Goal: Information Seeking & Learning: Learn about a topic

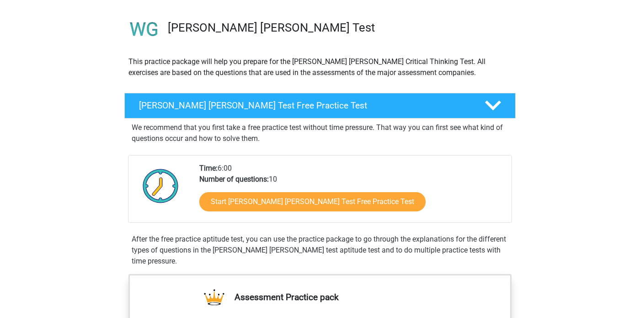
scroll to position [58, 0]
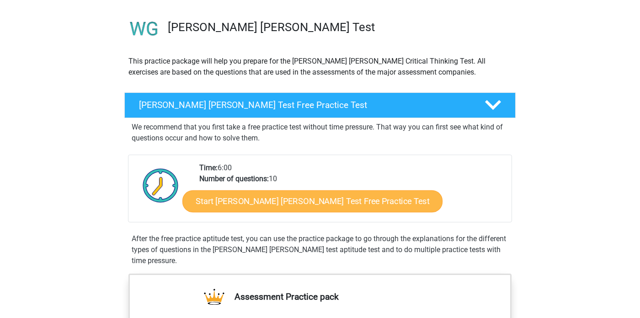
click at [219, 204] on link "Start [PERSON_NAME] [PERSON_NAME] Test Free Practice Test" at bounding box center [312, 201] width 260 height 22
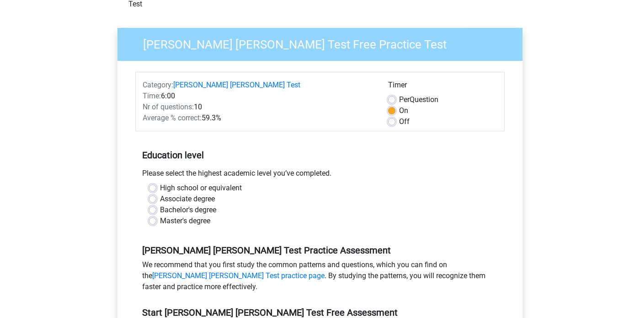
scroll to position [59, 0]
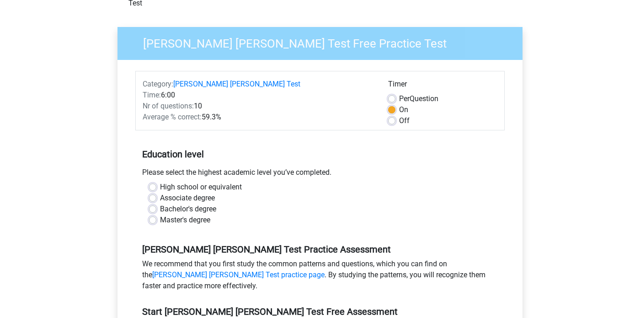
click at [198, 182] on label "High school or equivalent" at bounding box center [201, 187] width 82 height 11
click at [156, 182] on input "High school or equivalent" at bounding box center [152, 186] width 7 height 9
radio input "true"
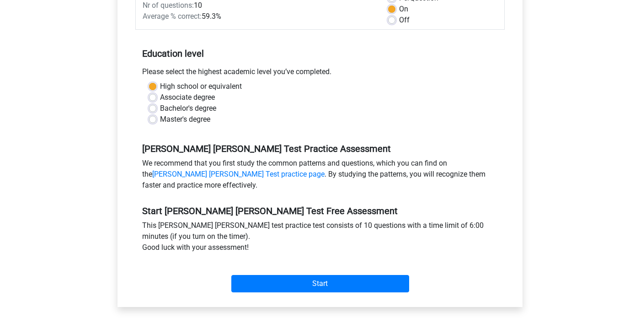
scroll to position [165, 0]
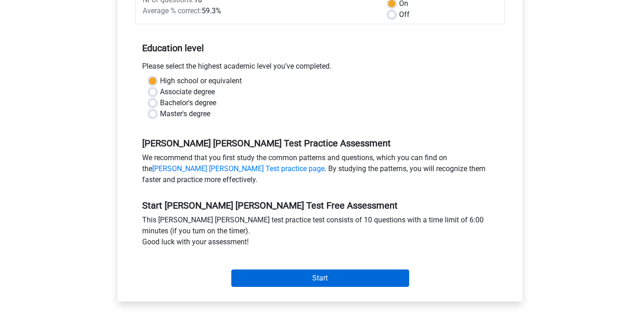
click at [257, 269] on input "Start" at bounding box center [320, 277] width 178 height 17
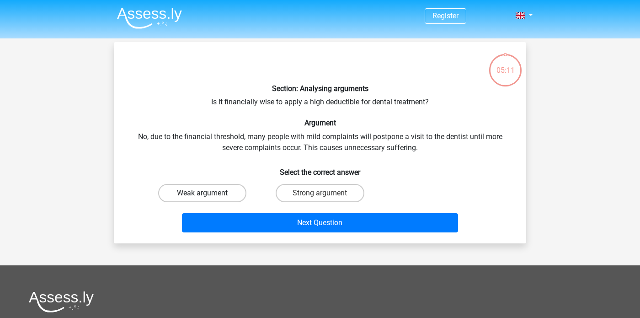
click at [229, 193] on label "Weak argument" at bounding box center [202, 193] width 88 height 18
click at [208, 193] on input "Weak argument" at bounding box center [206, 196] width 6 height 6
radio input "true"
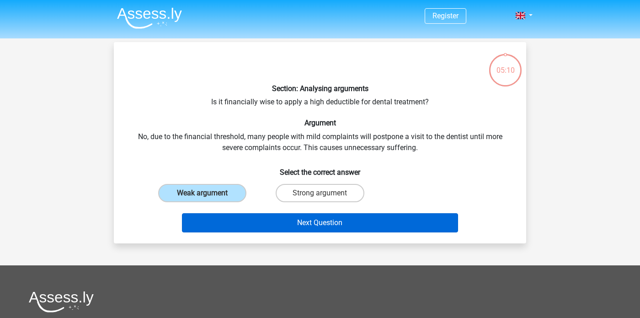
click at [234, 221] on button "Next Question" at bounding box center [320, 222] width 277 height 19
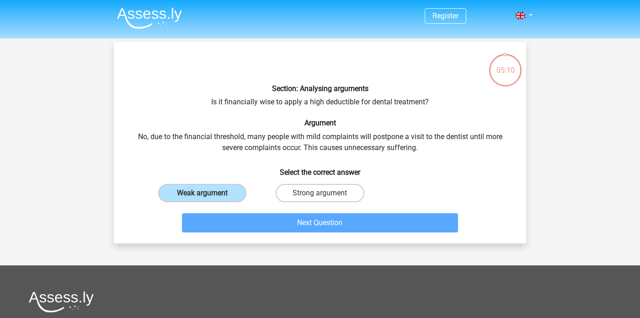
scroll to position [42, 0]
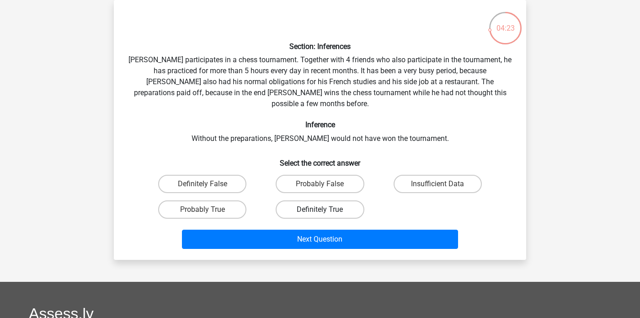
click at [303, 200] on label "Definitely True" at bounding box center [320, 209] width 88 height 18
click at [320, 209] on input "Definitely True" at bounding box center [323, 212] width 6 height 6
radio input "true"
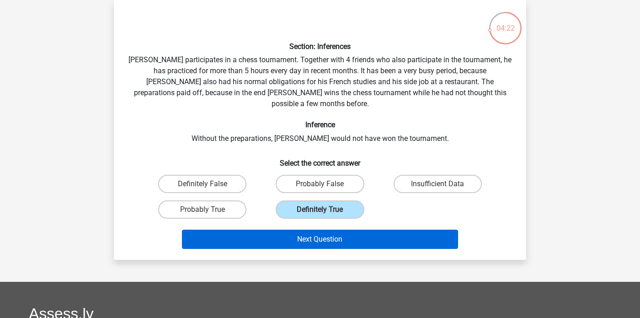
click at [310, 230] on button "Next Question" at bounding box center [320, 239] width 277 height 19
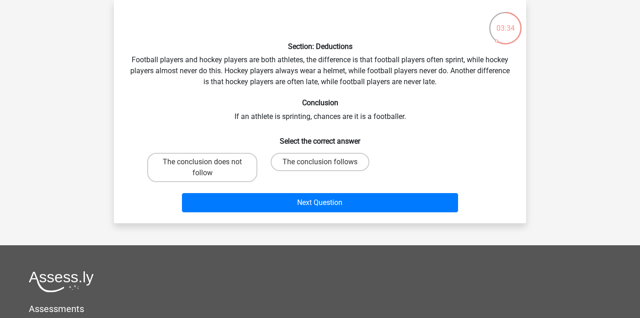
click at [316, 171] on div "The conclusion follows" at bounding box center [320, 167] width 110 height 29
click at [313, 157] on label "The conclusion follows" at bounding box center [320, 162] width 99 height 18
click at [320, 162] on input "The conclusion follows" at bounding box center [323, 165] width 6 height 6
radio input "true"
click at [316, 215] on div "Next Question" at bounding box center [320, 204] width 353 height 23
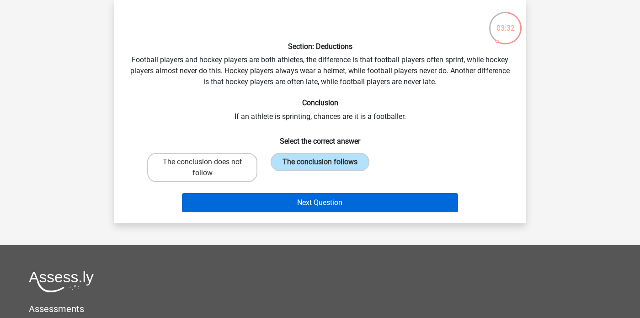
click at [318, 203] on button "Next Question" at bounding box center [320, 202] width 277 height 19
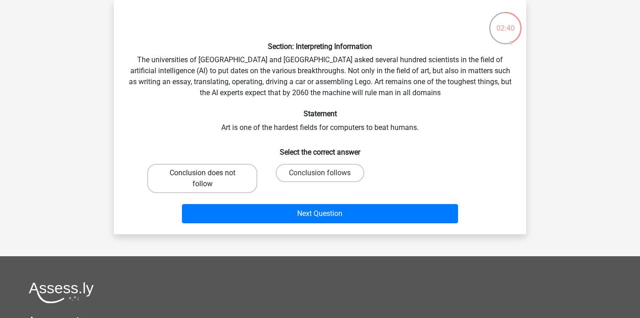
click at [244, 176] on label "Conclusion does not follow" at bounding box center [202, 178] width 110 height 29
click at [208, 176] on input "Conclusion does not follow" at bounding box center [206, 176] width 6 height 6
radio input "true"
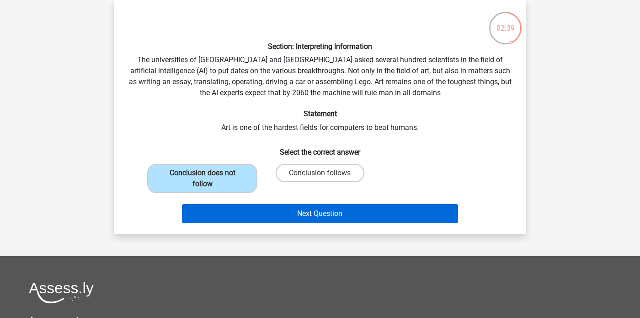
click at [244, 208] on button "Next Question" at bounding box center [320, 213] width 277 height 19
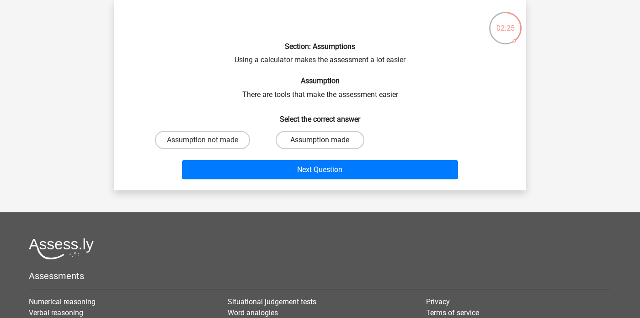
click at [285, 140] on label "Assumption made" at bounding box center [320, 140] width 88 height 18
click at [320, 140] on input "Assumption made" at bounding box center [323, 143] width 6 height 6
radio input "true"
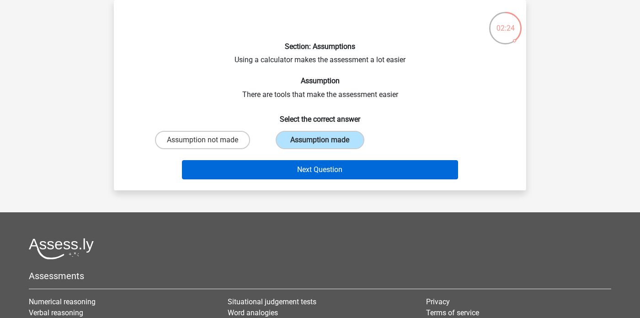
click at [283, 166] on button "Next Question" at bounding box center [320, 169] width 277 height 19
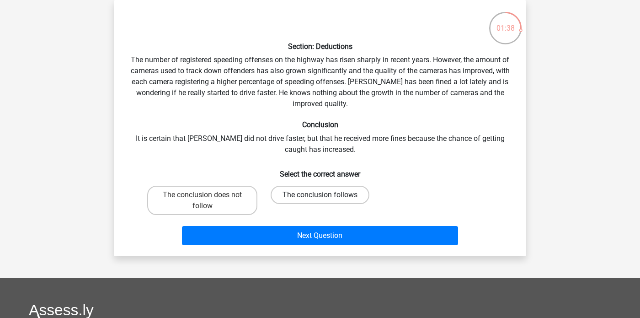
click at [284, 191] on label "The conclusion follows" at bounding box center [320, 195] width 99 height 18
click at [320, 195] on input "The conclusion follows" at bounding box center [323, 198] width 6 height 6
radio input "true"
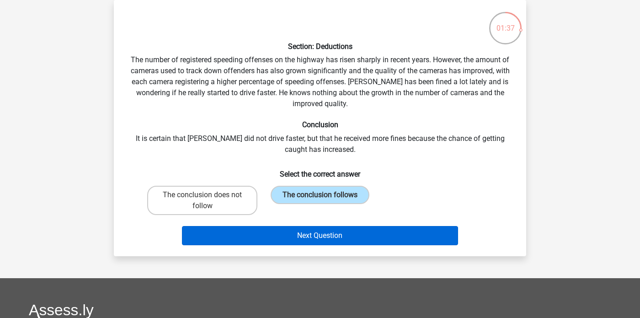
click at [300, 238] on button "Next Question" at bounding box center [320, 235] width 277 height 19
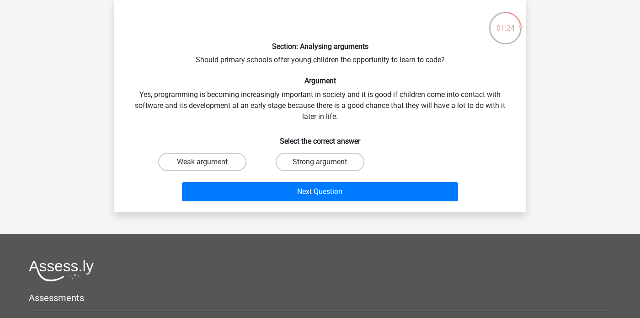
click at [276, 158] on div "Strong argument" at bounding box center [320, 162] width 110 height 18
click at [292, 155] on label "Strong argument" at bounding box center [320, 162] width 88 height 18
click at [320, 162] on input "Strong argument" at bounding box center [323, 165] width 6 height 6
radio input "true"
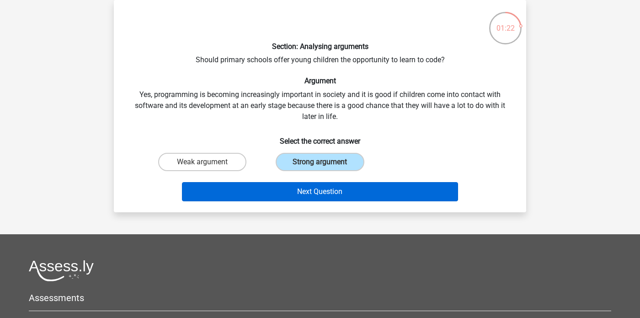
click at [297, 186] on button "Next Question" at bounding box center [320, 191] width 277 height 19
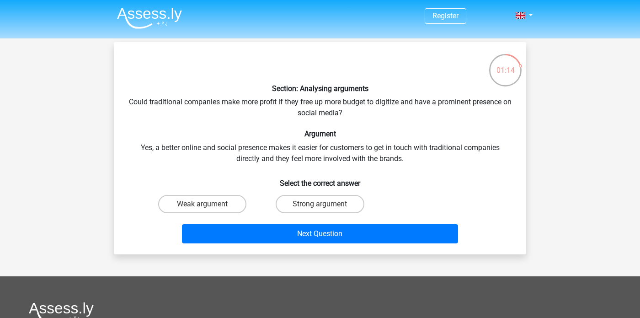
scroll to position [0, 0]
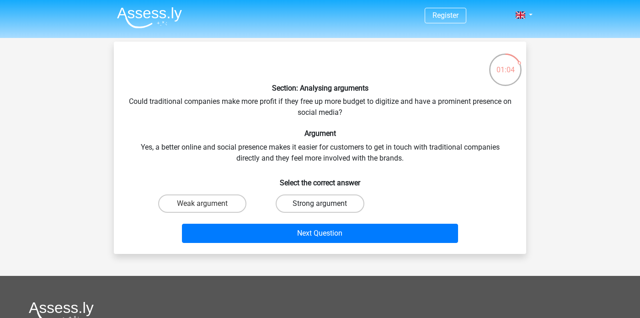
click at [305, 206] on label "Strong argument" at bounding box center [320, 203] width 88 height 18
click at [320, 206] on input "Strong argument" at bounding box center [323, 206] width 6 height 6
radio input "true"
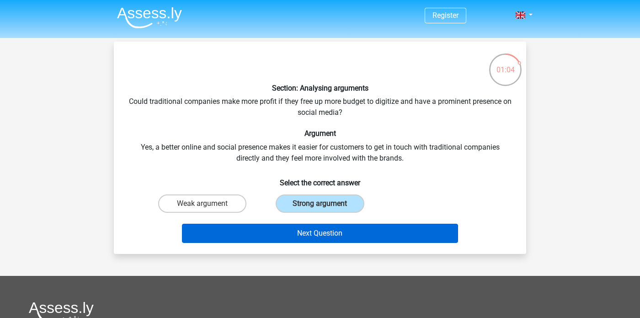
click at [309, 224] on button "Next Question" at bounding box center [320, 233] width 277 height 19
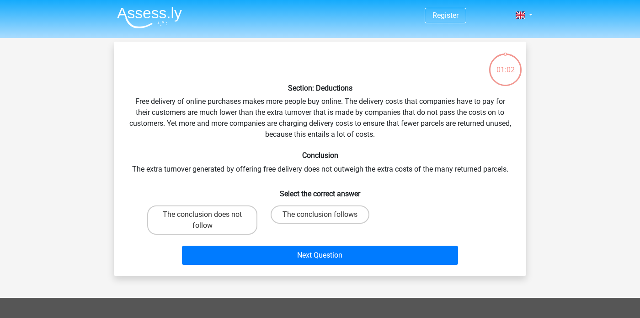
scroll to position [42, 0]
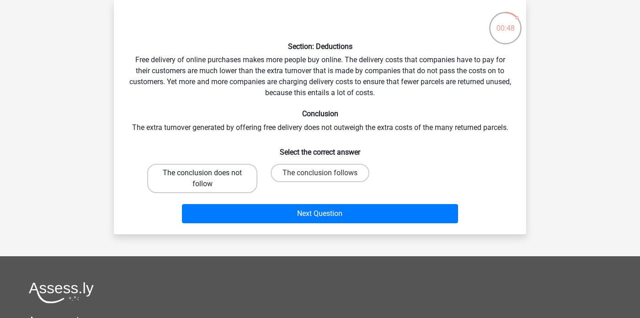
click at [225, 169] on label "The conclusion does not follow" at bounding box center [202, 178] width 110 height 29
click at [208, 173] on input "The conclusion does not follow" at bounding box center [206, 176] width 6 height 6
radio input "true"
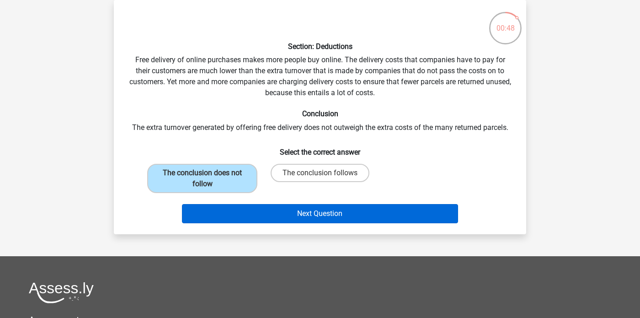
click at [258, 209] on button "Next Question" at bounding box center [320, 213] width 277 height 19
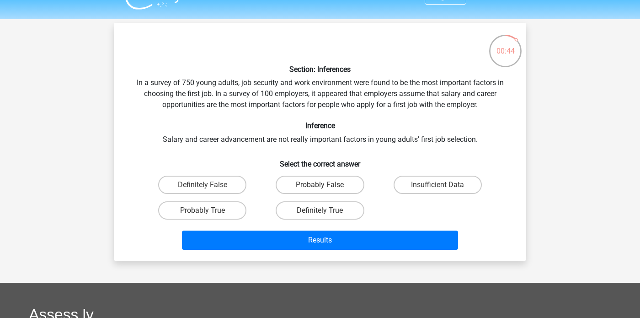
scroll to position [15, 0]
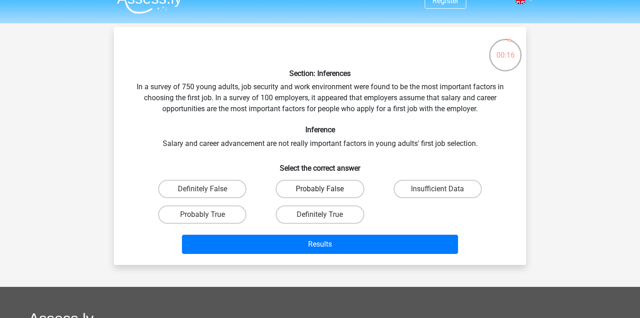
click at [297, 192] on label "Probably False" at bounding box center [320, 189] width 88 height 18
click at [320, 192] on input "Probably False" at bounding box center [323, 192] width 6 height 6
radio input "true"
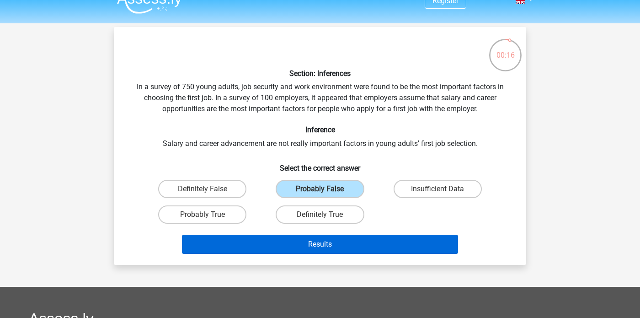
click at [294, 247] on button "Results" at bounding box center [320, 244] width 277 height 19
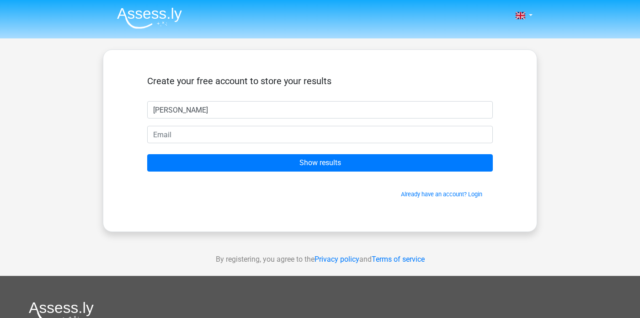
type input "[PERSON_NAME]"
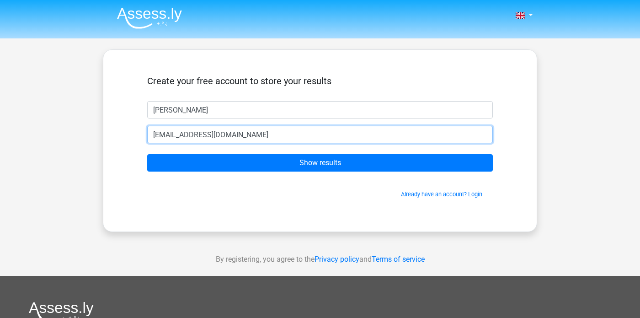
type input "[EMAIL_ADDRESS][DOMAIN_NAME]"
click at [320, 163] on input "Show results" at bounding box center [320, 162] width 346 height 17
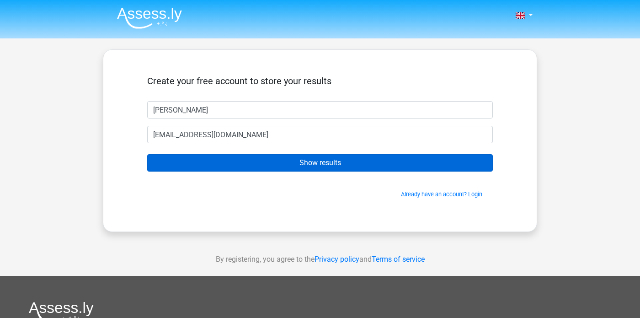
click at [260, 167] on input "Show results" at bounding box center [320, 162] width 346 height 17
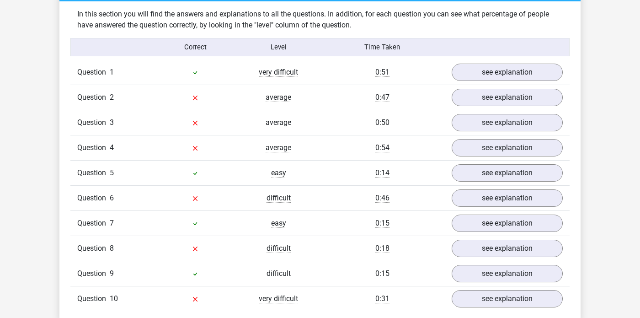
scroll to position [718, 0]
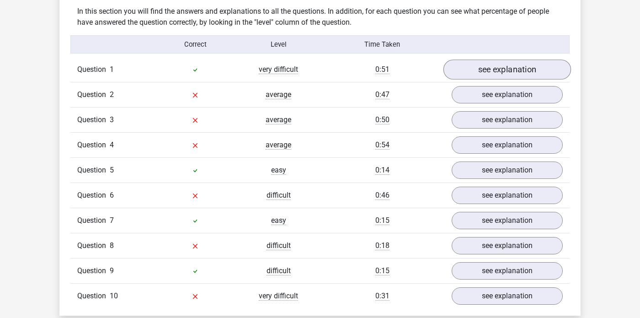
click at [490, 60] on link "see explanation" at bounding box center [508, 70] width 128 height 20
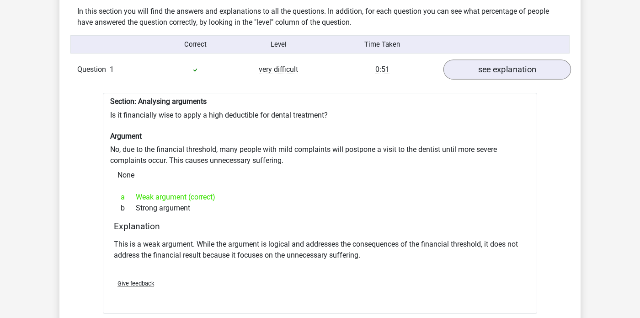
click at [489, 60] on link "see explanation" at bounding box center [508, 70] width 128 height 20
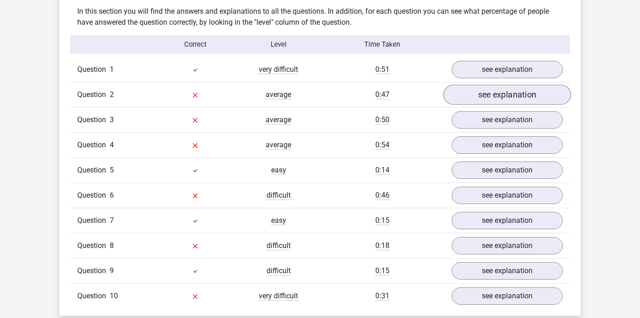
click at [474, 86] on link "see explanation" at bounding box center [508, 95] width 128 height 20
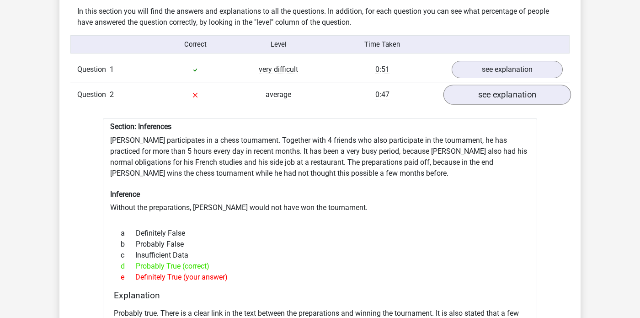
click at [474, 86] on link "see explanation" at bounding box center [508, 95] width 128 height 20
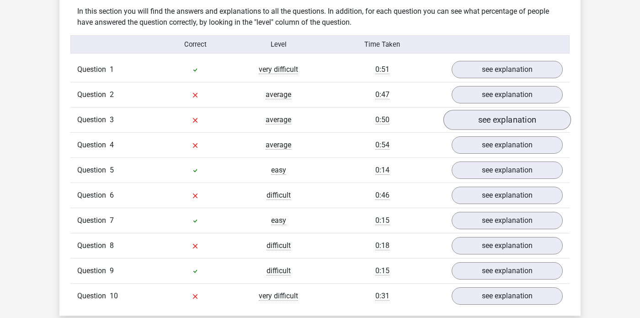
click at [479, 118] on link "see explanation" at bounding box center [508, 120] width 128 height 20
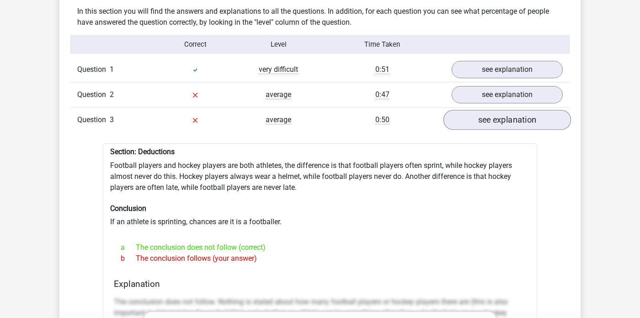
click at [479, 118] on link "see explanation" at bounding box center [508, 120] width 128 height 20
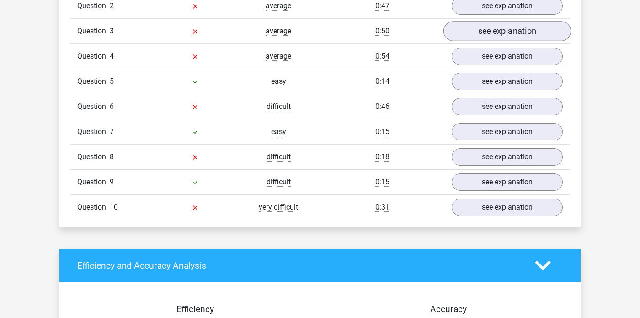
scroll to position [824, 0]
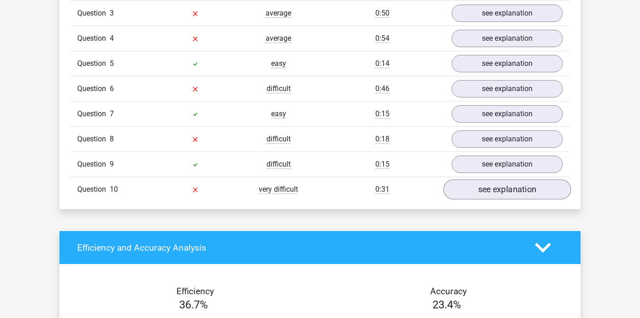
click at [487, 180] on link "see explanation" at bounding box center [508, 190] width 128 height 20
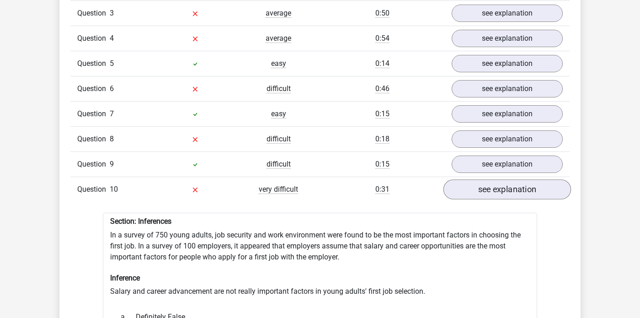
click at [487, 180] on link "see explanation" at bounding box center [508, 190] width 128 height 20
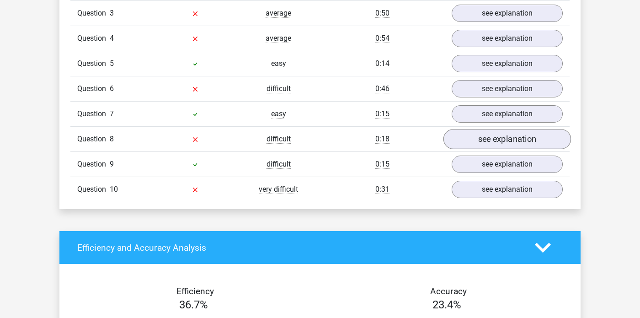
click at [487, 131] on link "see explanation" at bounding box center [508, 139] width 128 height 20
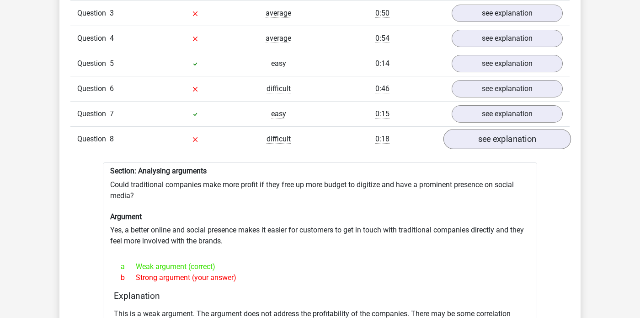
click at [487, 131] on link "see explanation" at bounding box center [508, 139] width 128 height 20
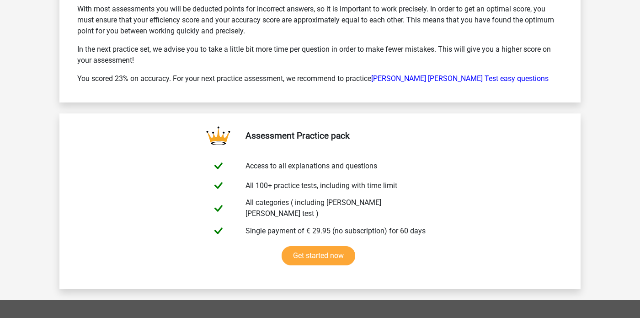
scroll to position [1447, 0]
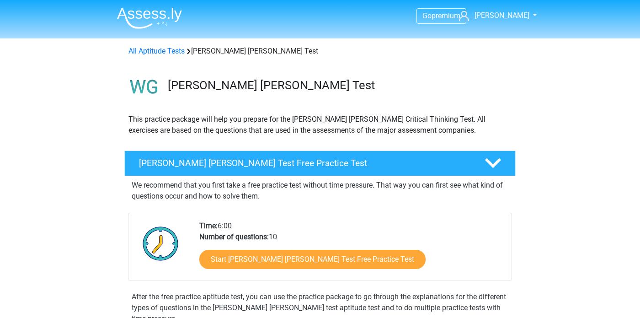
scroll to position [58, 0]
